Goal: Task Accomplishment & Management: Complete application form

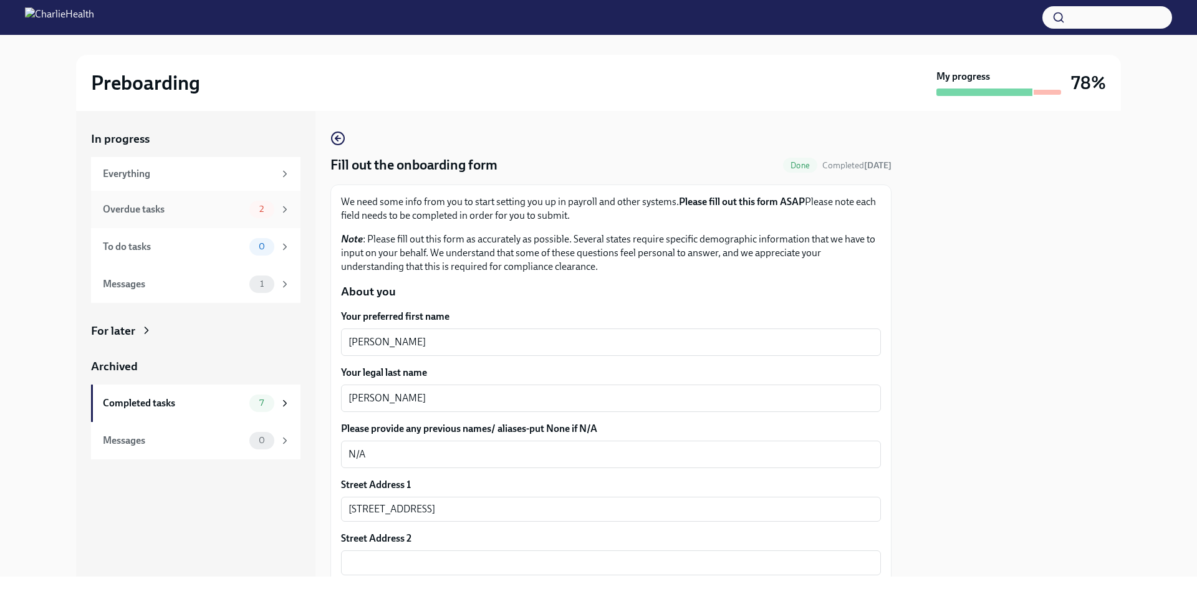
click at [190, 206] on div "Overdue tasks" at bounding box center [173, 210] width 141 height 14
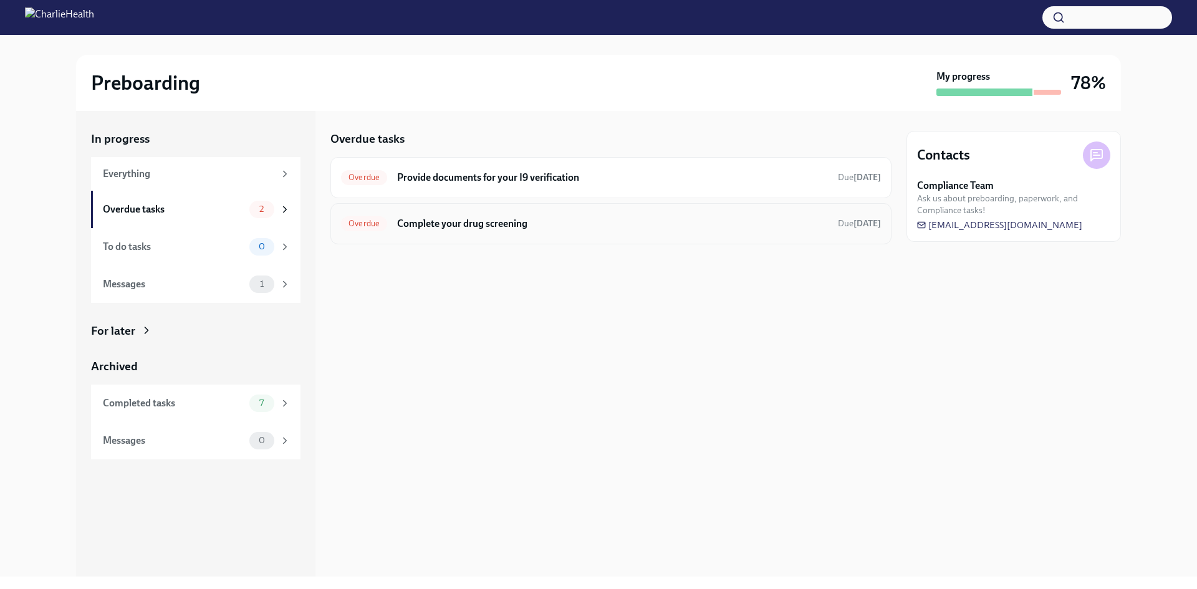
click at [451, 225] on h6 "Complete your drug screening" at bounding box center [612, 224] width 431 height 14
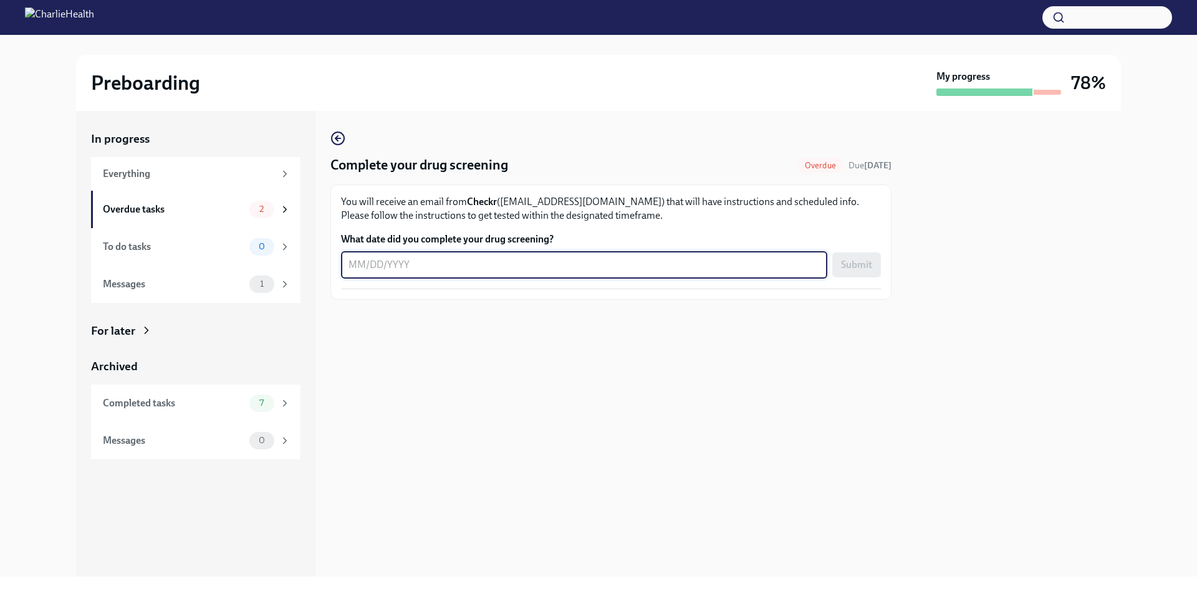
click at [443, 257] on textarea "What date did you complete your drug screening?" at bounding box center [583, 264] width 471 height 15
type textarea "[DATE]"
click at [870, 270] on span "Submit" at bounding box center [856, 265] width 31 height 12
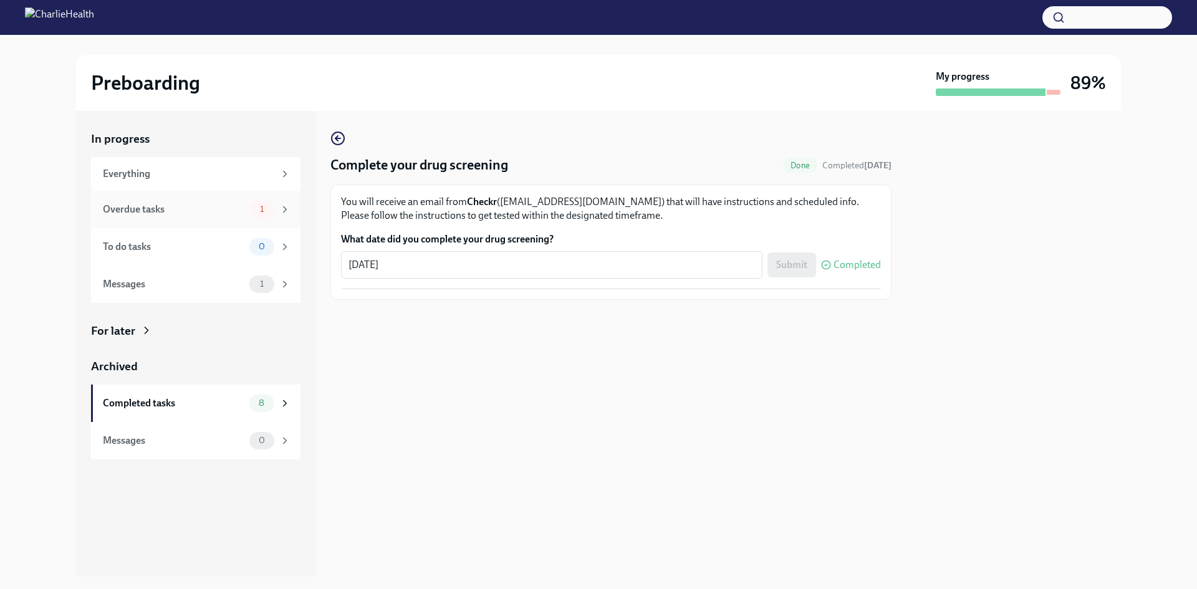
click at [168, 222] on div "Overdue tasks 1" at bounding box center [195, 209] width 209 height 37
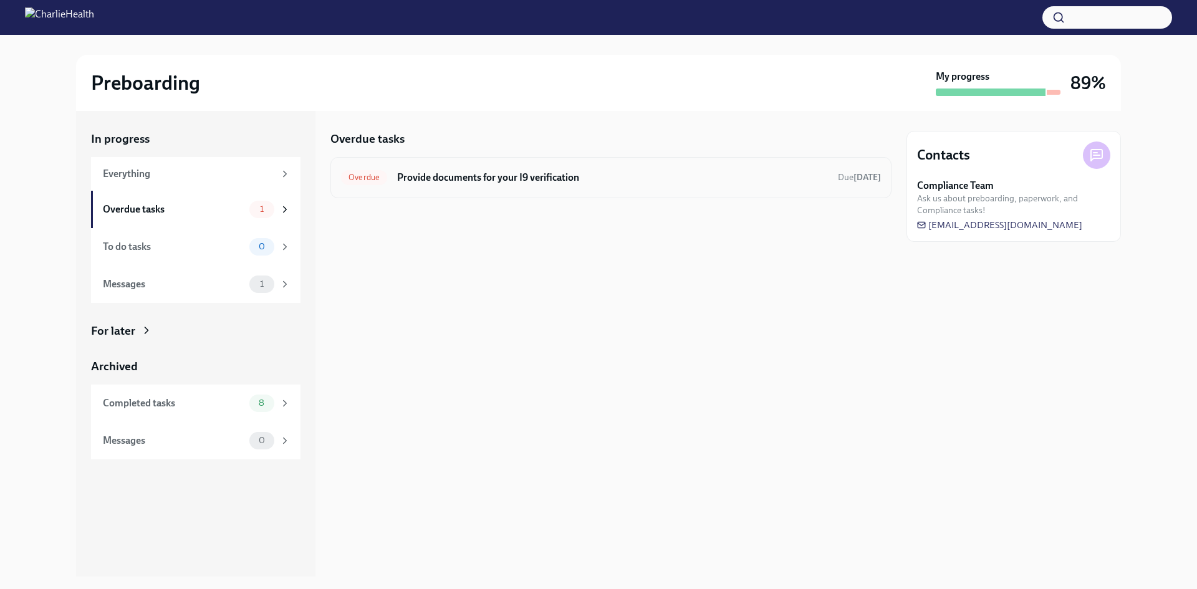
click at [496, 179] on h6 "Provide documents for your I9 verification" at bounding box center [612, 178] width 431 height 14
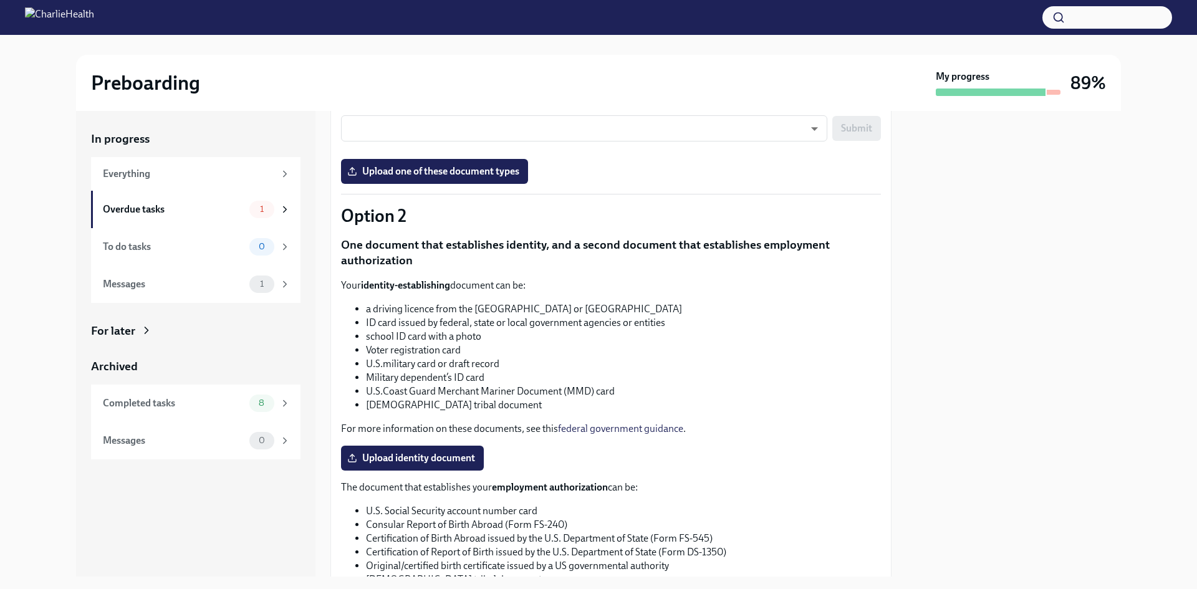
scroll to position [347, 0]
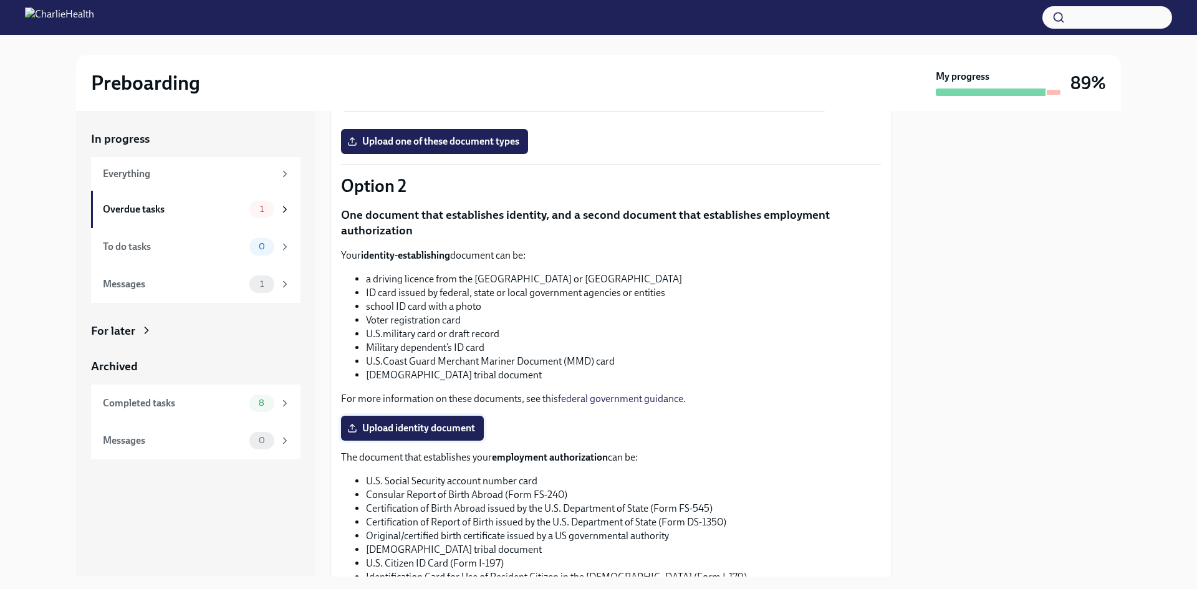
click at [378, 426] on span "Upload identity document" at bounding box center [412, 428] width 125 height 12
click at [0, 0] on input "Upload identity document" at bounding box center [0, 0] width 0 height 0
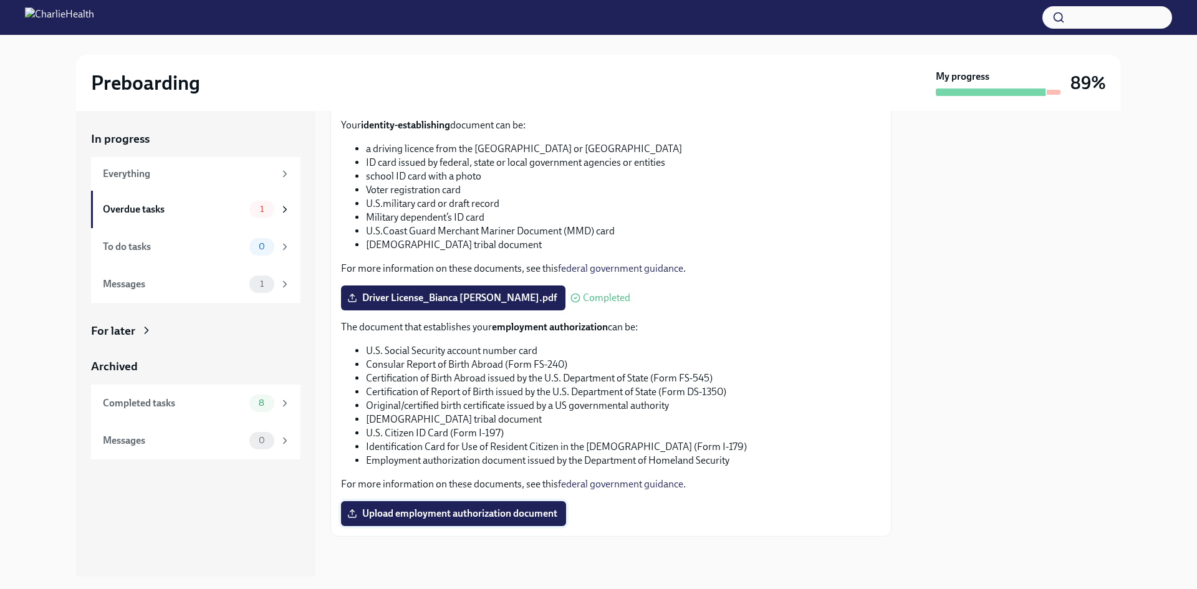
click at [518, 471] on label "Upload employment authorization document" at bounding box center [453, 513] width 225 height 25
click at [0, 0] on input "Upload employment authorization document" at bounding box center [0, 0] width 0 height 0
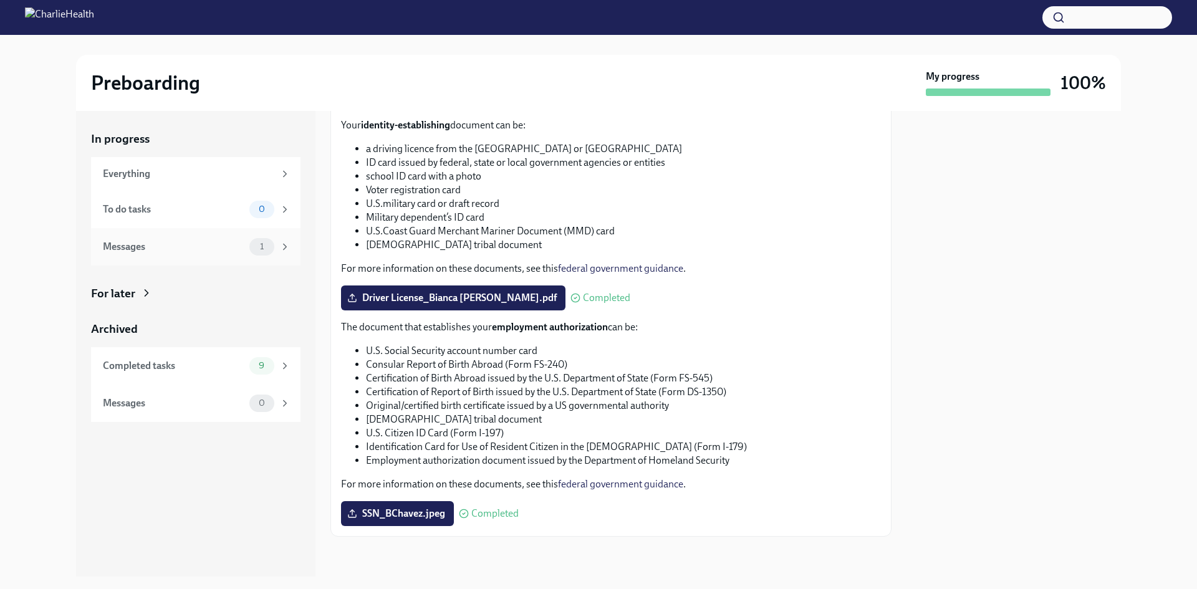
click at [153, 244] on div "Messages" at bounding box center [173, 247] width 141 height 14
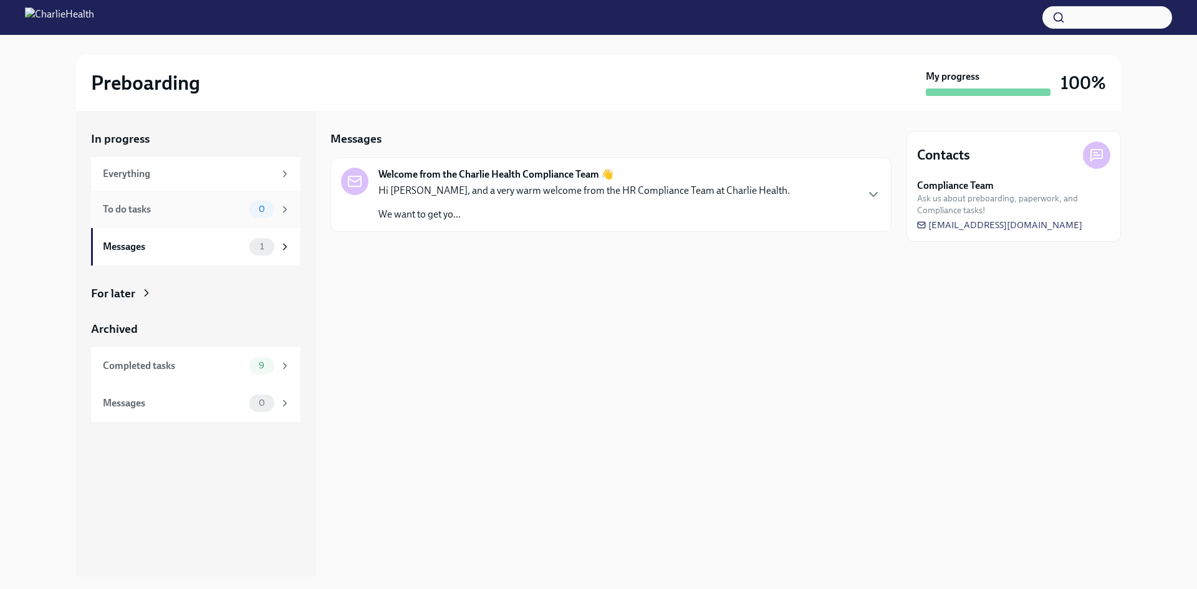
click at [208, 208] on div "To do tasks" at bounding box center [173, 210] width 141 height 14
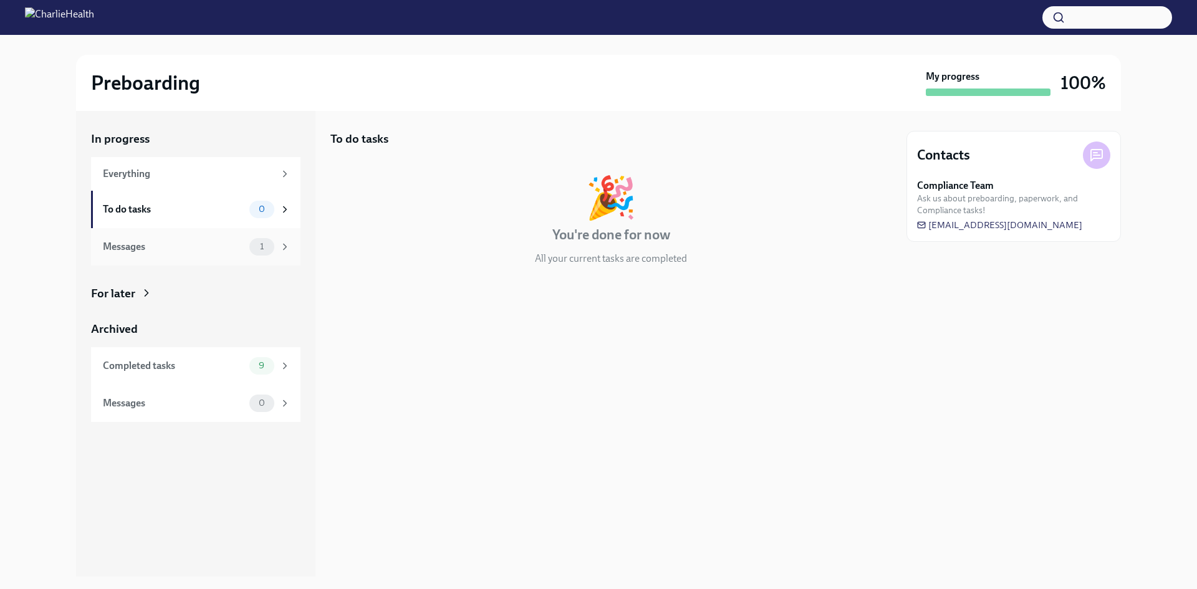
click at [171, 246] on div "Messages" at bounding box center [173, 247] width 141 height 14
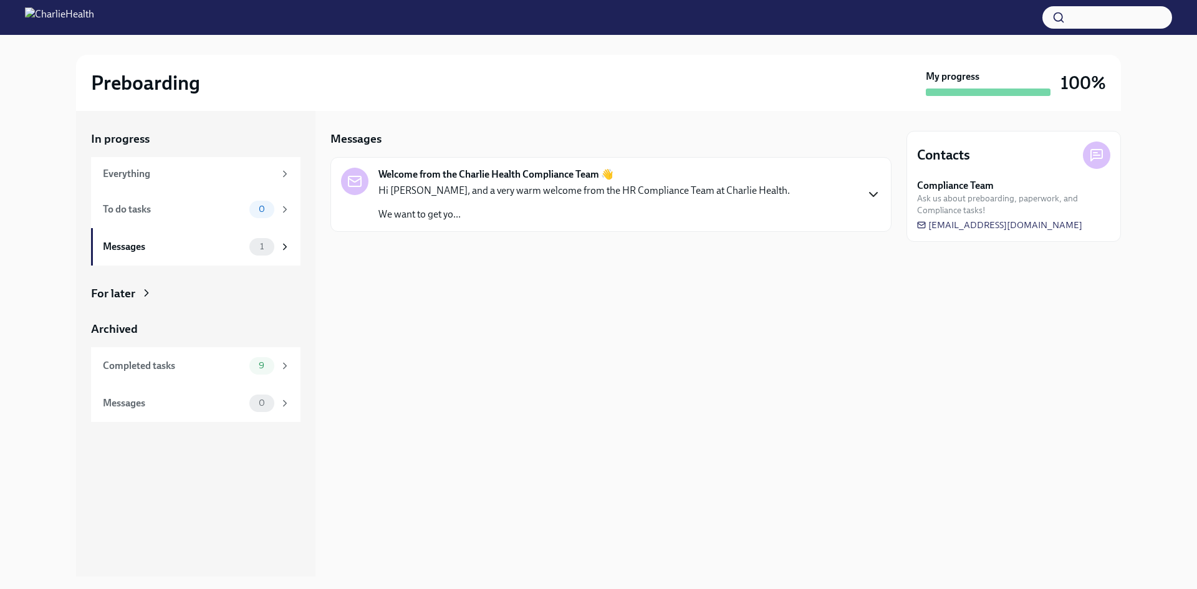
click at [877, 198] on icon "button" at bounding box center [873, 194] width 15 height 15
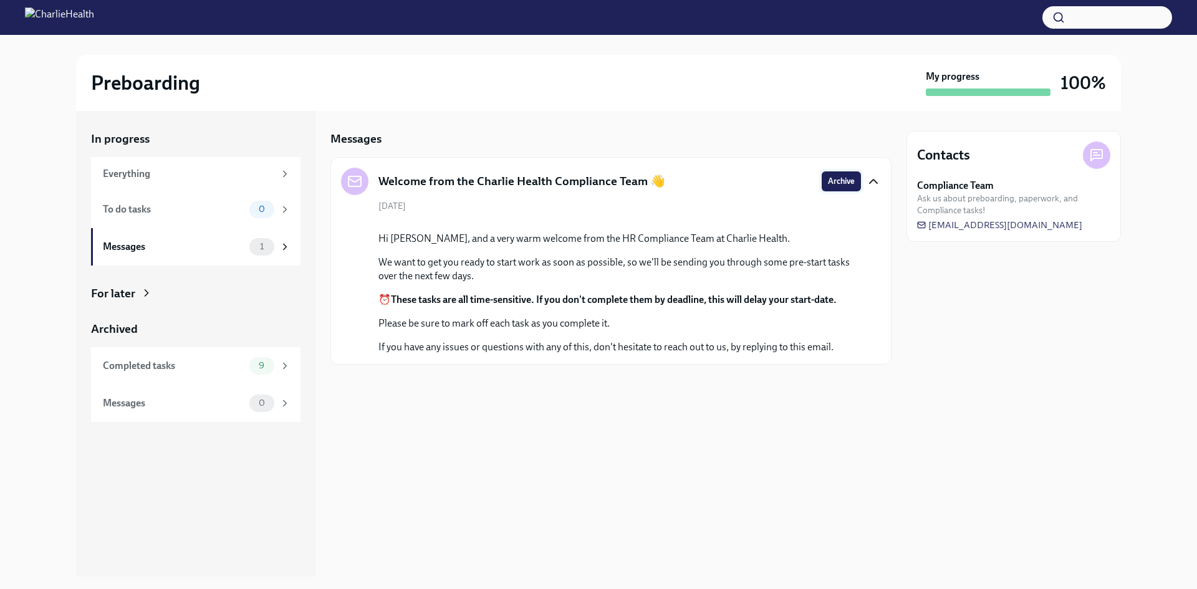
click at [849, 181] on span "Archive" at bounding box center [841, 181] width 27 height 12
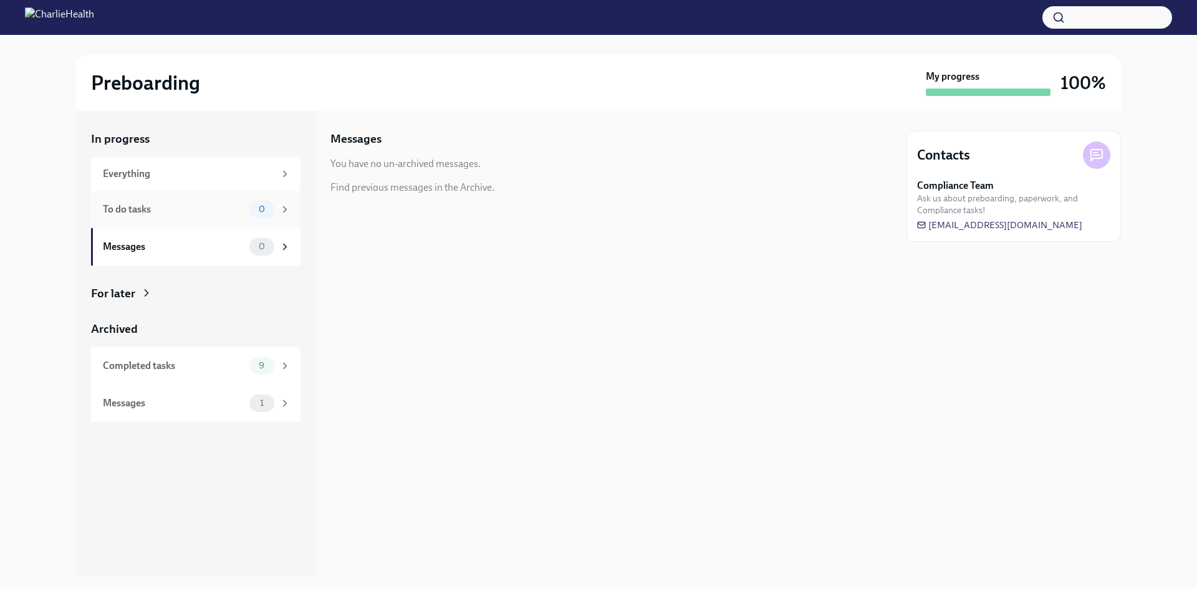
click at [153, 199] on div "To do tasks 0" at bounding box center [195, 209] width 209 height 37
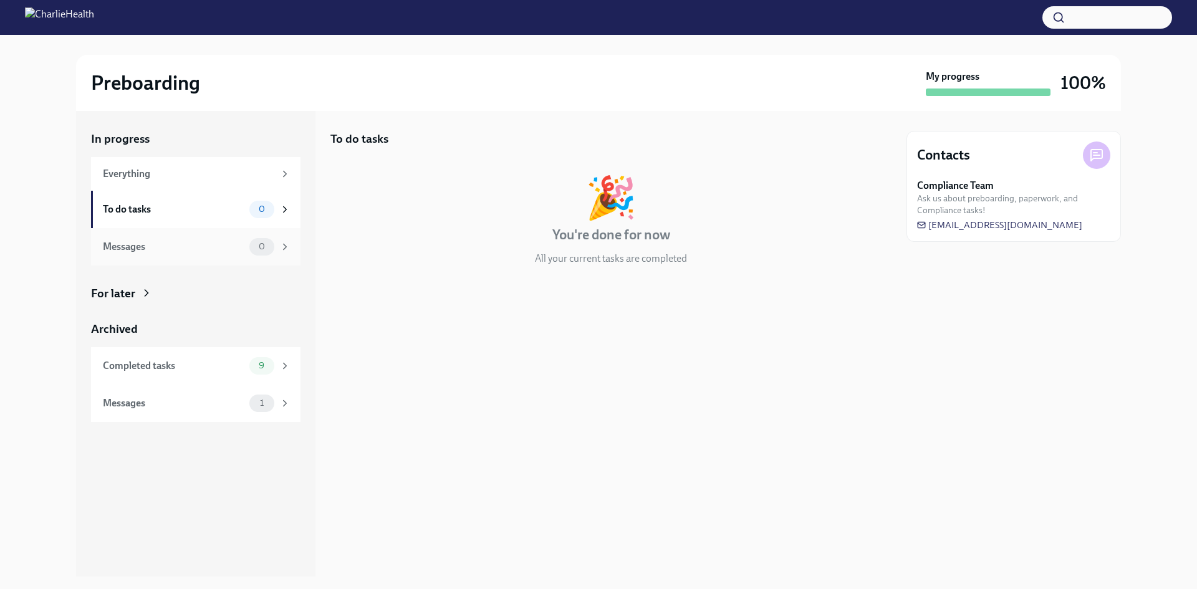
click at [152, 253] on div "Messages" at bounding box center [173, 247] width 141 height 14
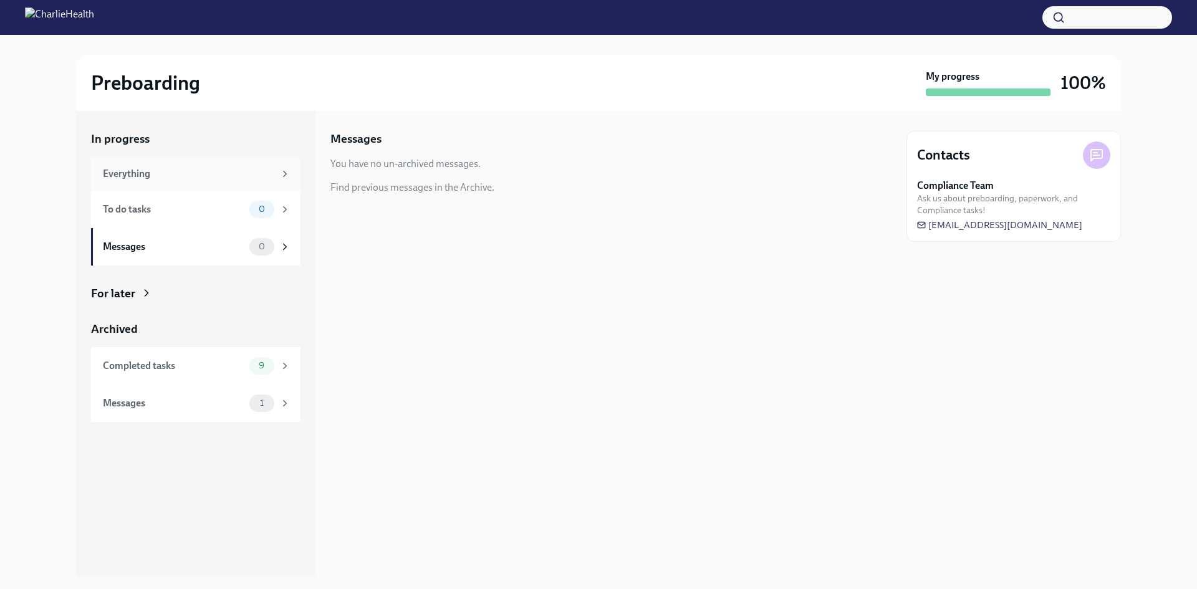
click at [141, 161] on div "Everything" at bounding box center [195, 174] width 209 height 34
